Goal: Check status: Check status

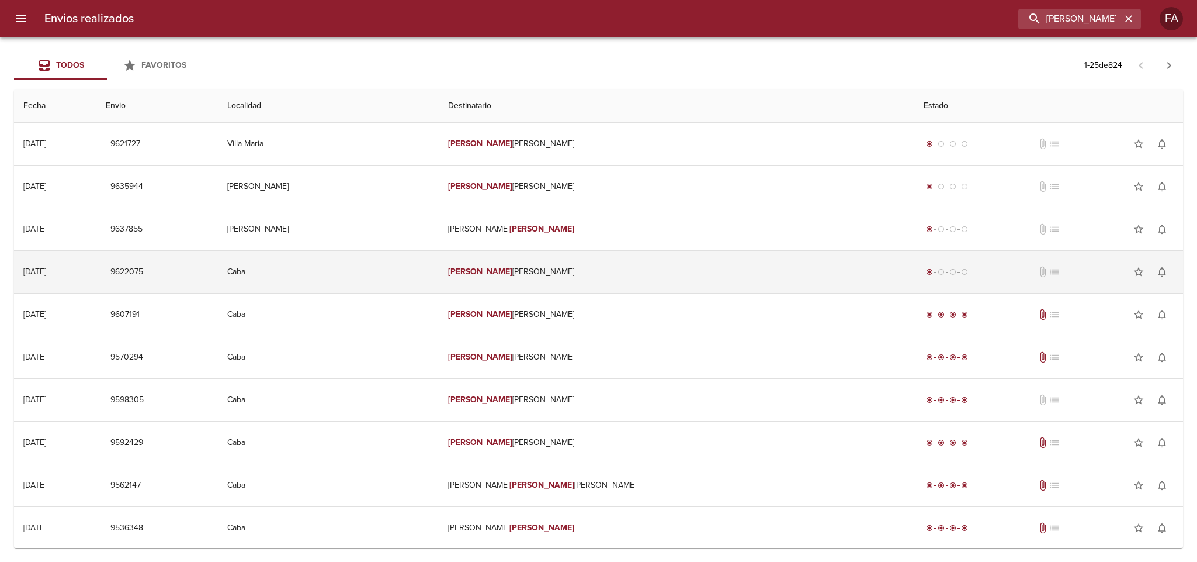
type input "[PERSON_NAME]"
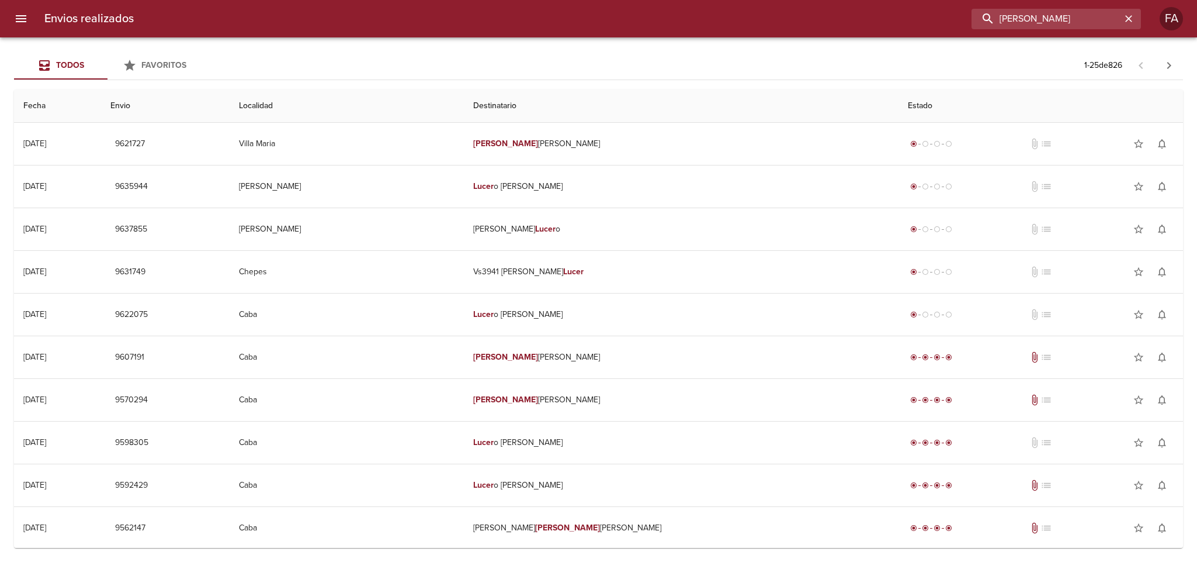
drag, startPoint x: 1071, startPoint y: 16, endPoint x: 684, endPoint y: 60, distance: 390.0
click at [679, 0] on div "Envios realizados [PERSON_NAME] FA Todos Favoritos 1 - 25 de 826 Fecha Envio Lo…" at bounding box center [598, 0] width 1197 height 0
paste input "274524"
type input "274524"
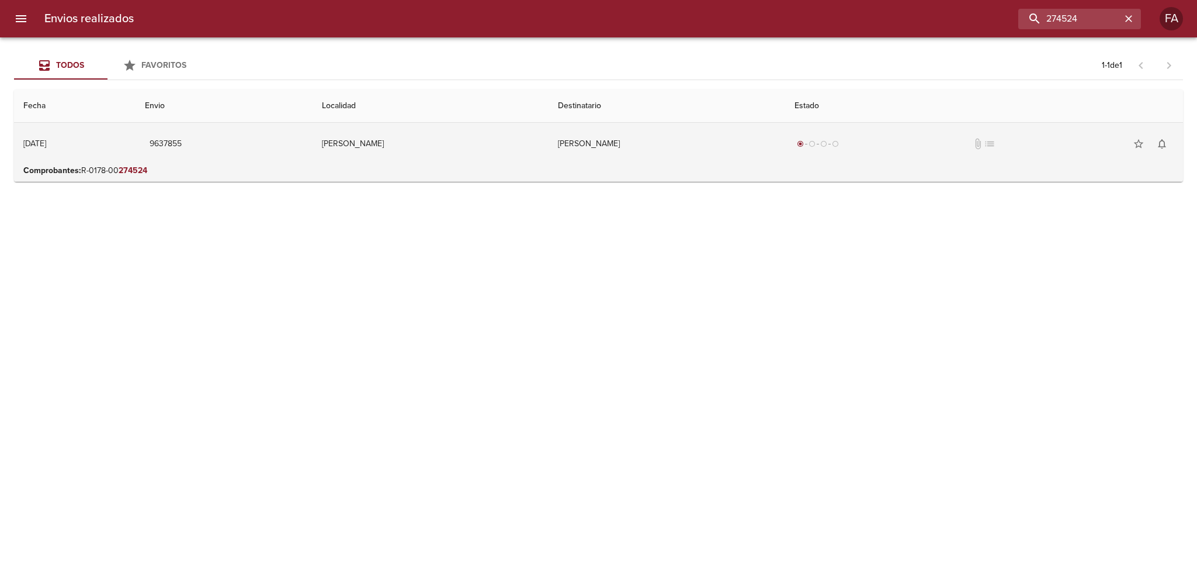
click at [619, 139] on td "[PERSON_NAME]" at bounding box center [667, 144] width 237 height 42
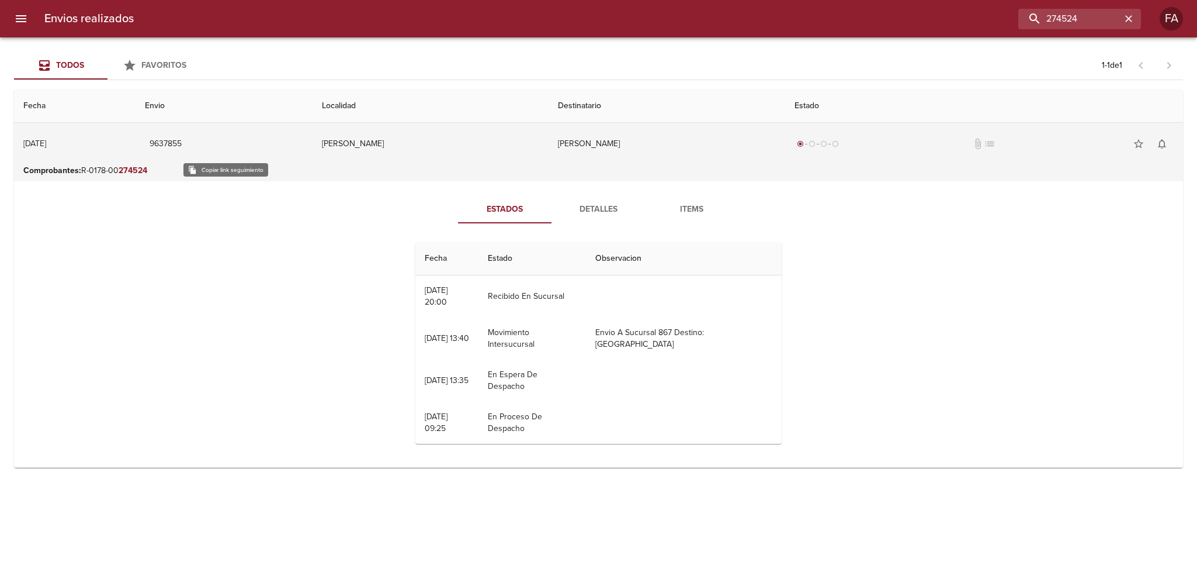
click at [182, 139] on span "9637855" at bounding box center [166, 144] width 32 height 15
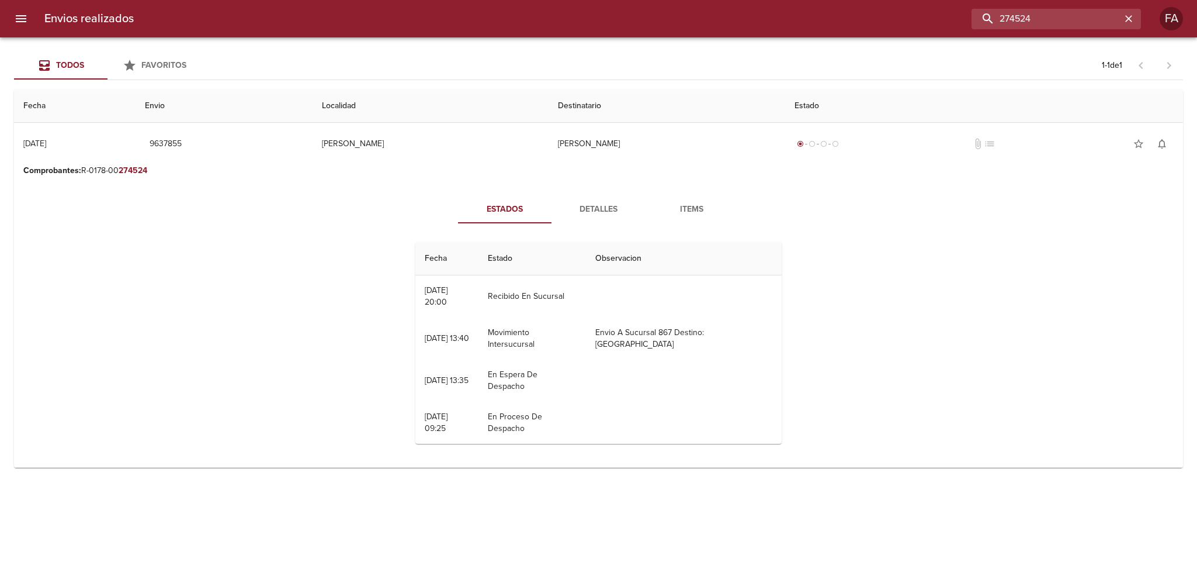
drag, startPoint x: 1091, startPoint y: 23, endPoint x: 831, endPoint y: 51, distance: 261.6
click at [831, 0] on div "Envios realizados 274524 FA Todos Favoritos 1 - 1 de 1 Fecha Envio Localidad De…" at bounding box center [598, 0] width 1197 height 0
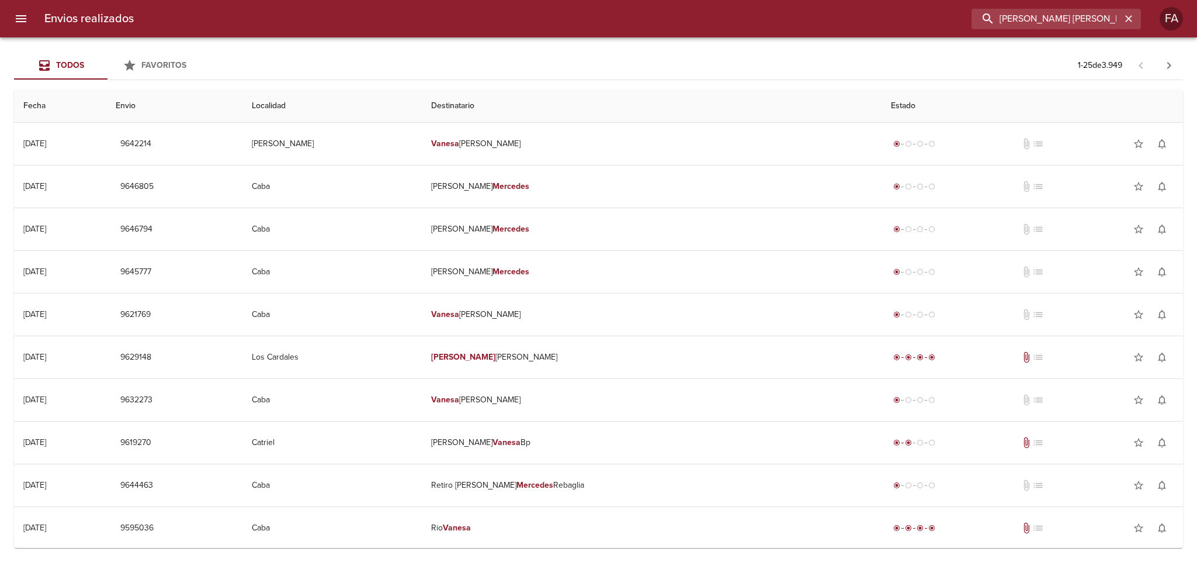
type input "[PERSON_NAME] [PERSON_NAME]"
drag, startPoint x: 1099, startPoint y: 19, endPoint x: 777, endPoint y: 29, distance: 322.7
click at [809, 25] on div "[PERSON_NAME] [PERSON_NAME]" at bounding box center [642, 19] width 998 height 20
